Goal: Information Seeking & Learning: Learn about a topic

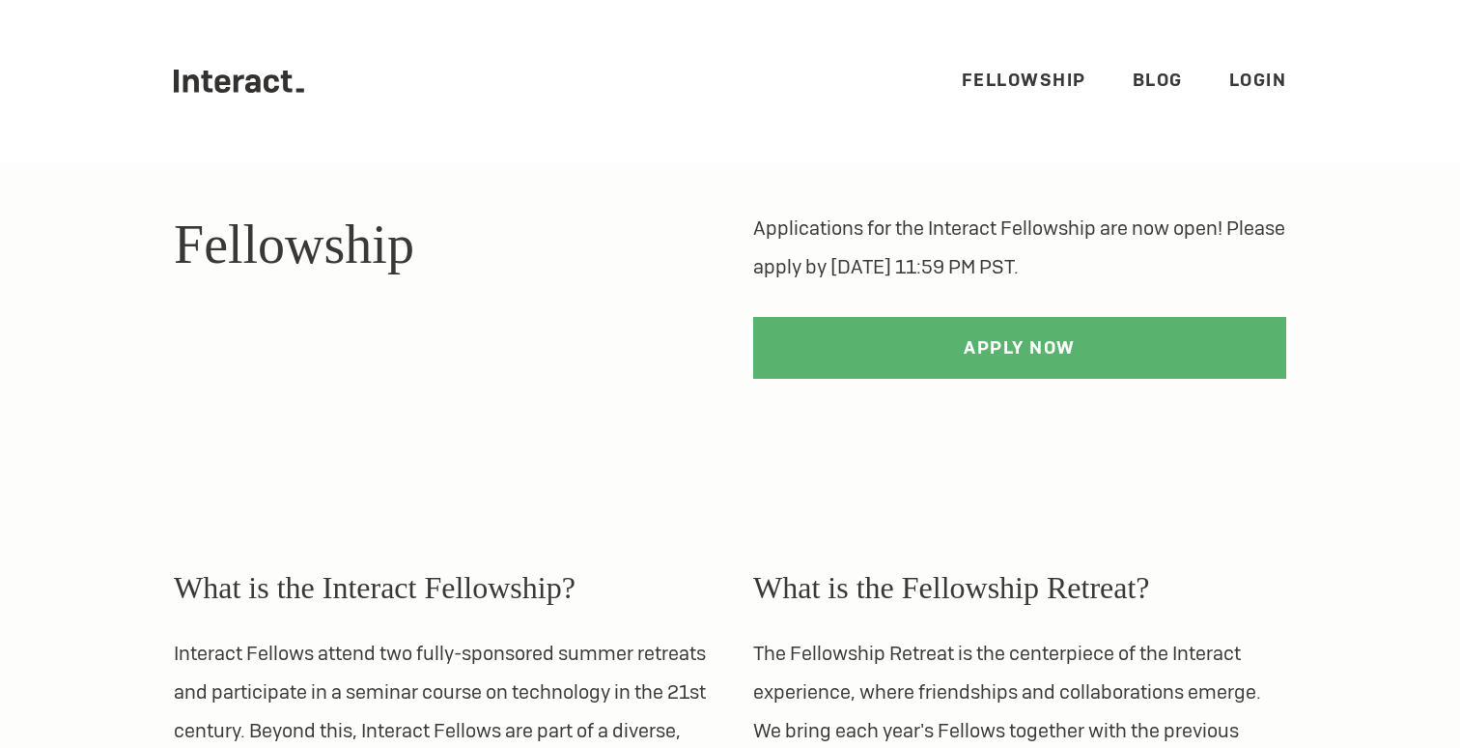
click at [1157, 79] on link "Blog" at bounding box center [1158, 80] width 50 height 22
click at [1011, 97] on ul ".cls-1{fill:#33312f;} interact-brand-logotype-black Fellowship Blog Login" at bounding box center [730, 81] width 1113 height 162
click at [1008, 83] on link "Fellowship" at bounding box center [1024, 80] width 125 height 22
click at [252, 81] on icon ".cls-1{fill:#33312f;} interact-brand-logotype-black" at bounding box center [239, 81] width 130 height 23
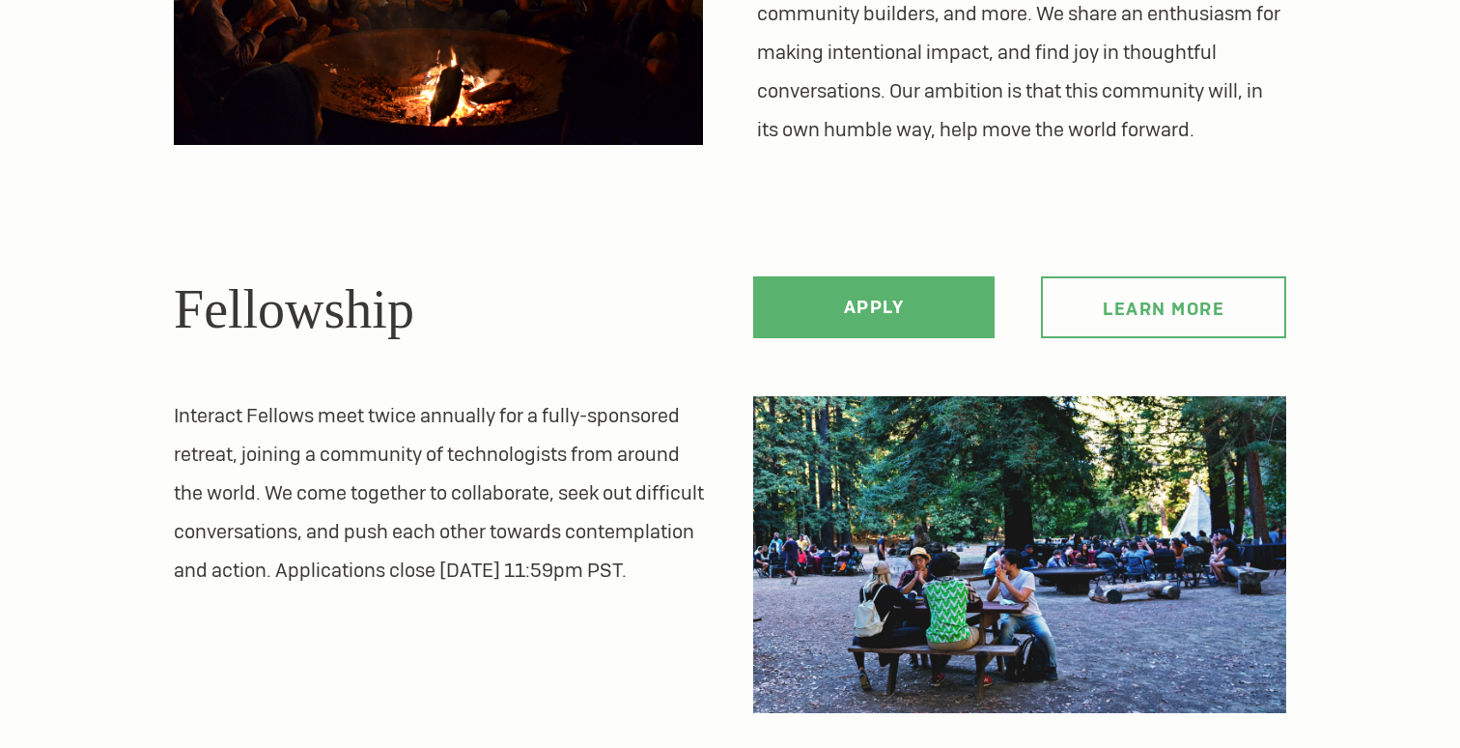
scroll to position [782, 0]
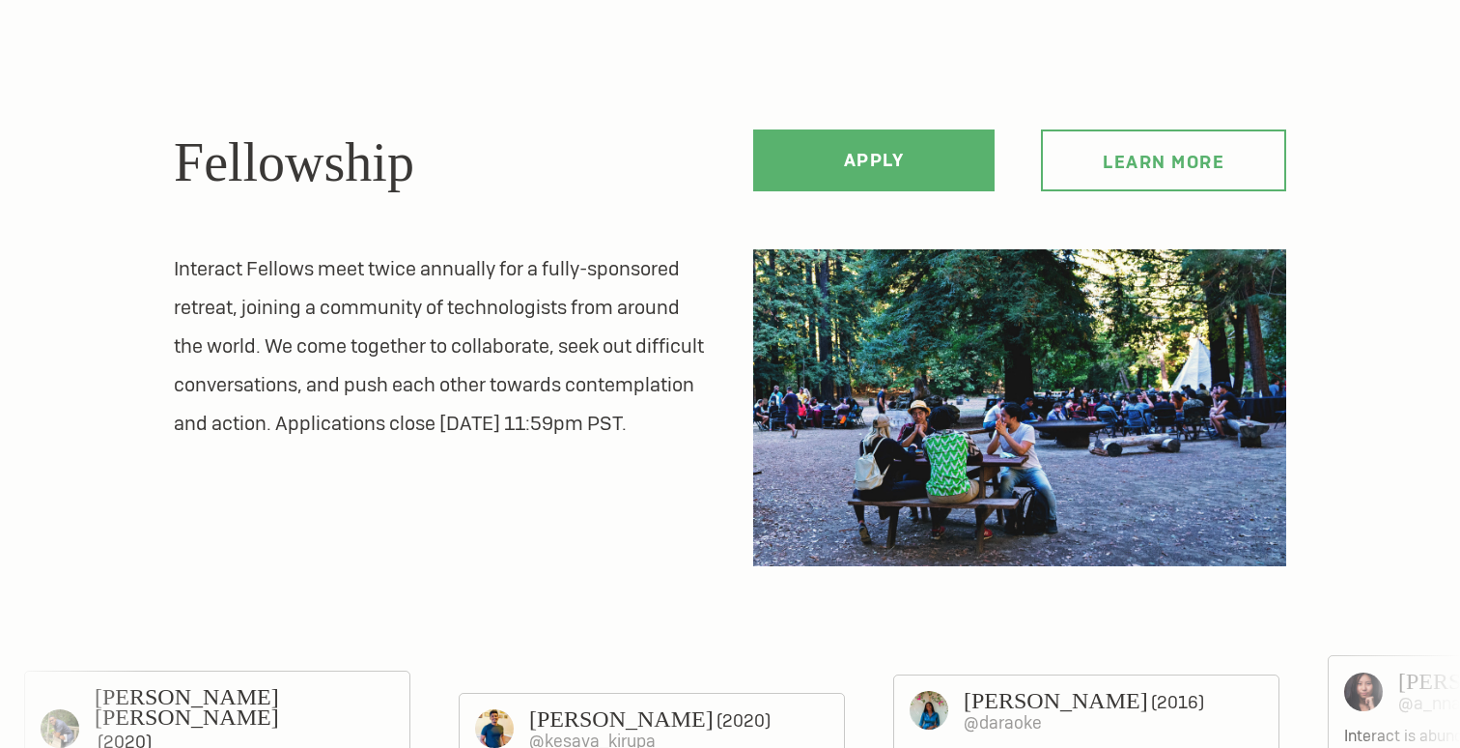
click at [983, 363] on img at bounding box center [1019, 408] width 533 height 318
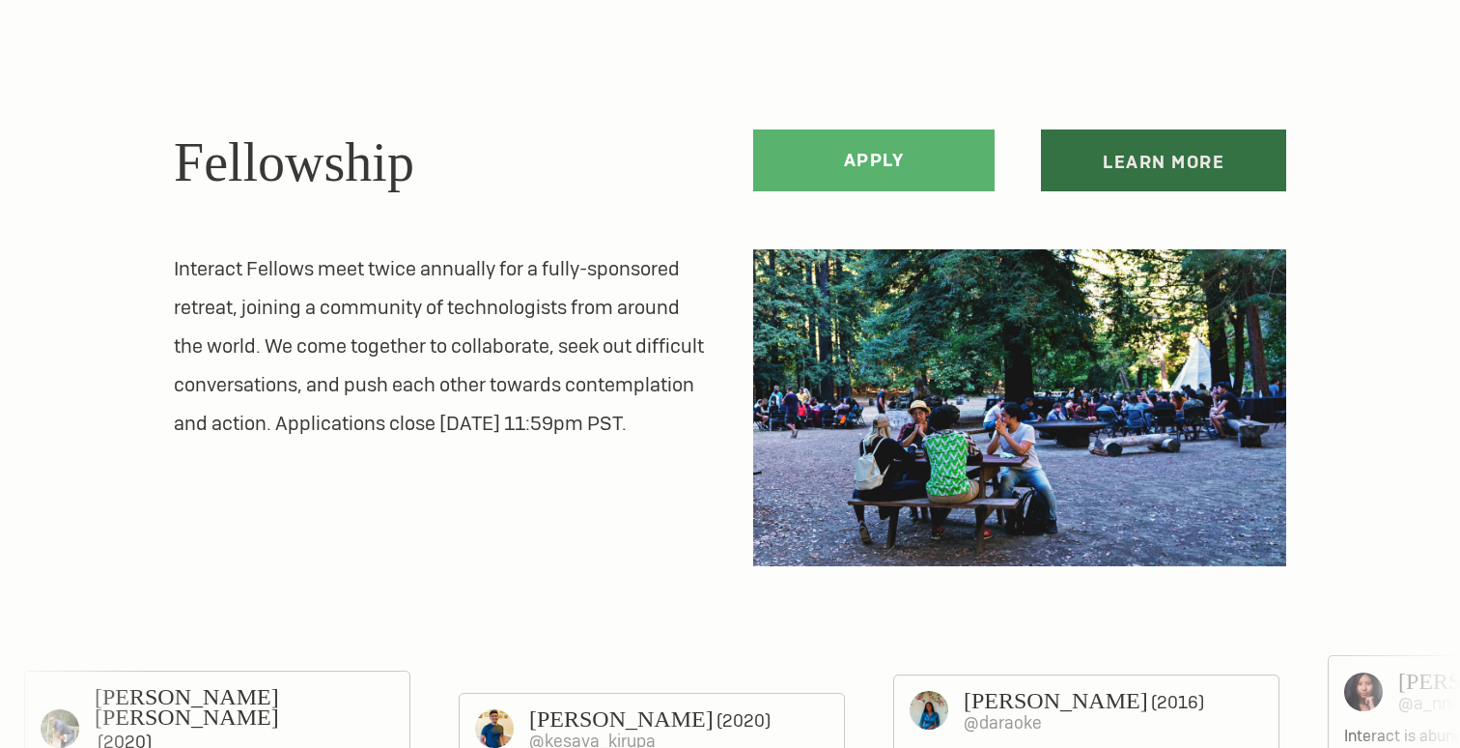
click at [1107, 183] on link "Learn more" at bounding box center [1163, 160] width 245 height 62
